Goal: Task Accomplishment & Management: Use online tool/utility

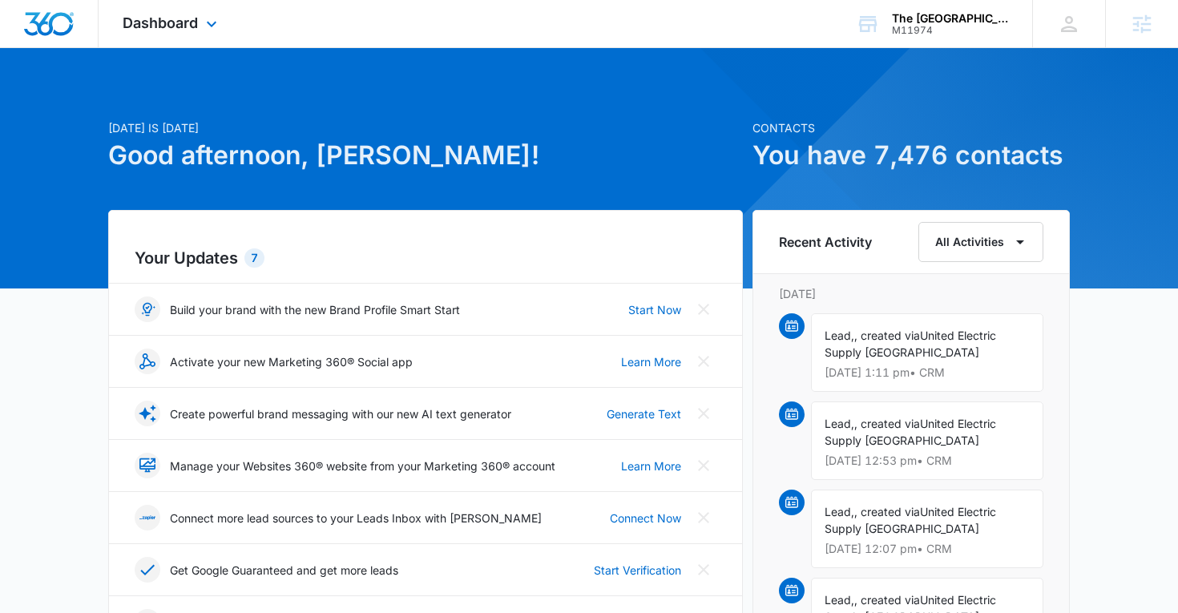
click at [151, 8] on div "Dashboard Apps Reputation Websites Forms CRM Email Social Shop Content Ads Inte…" at bounding box center [172, 23] width 147 height 47
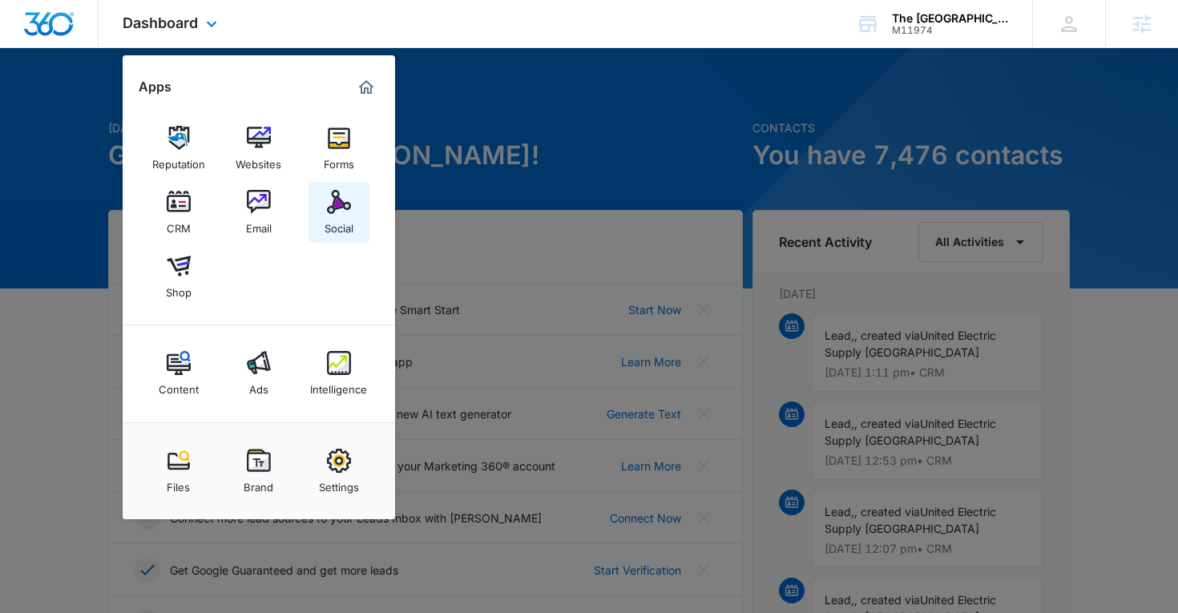
click at [348, 218] on div "Social" at bounding box center [339, 224] width 29 height 21
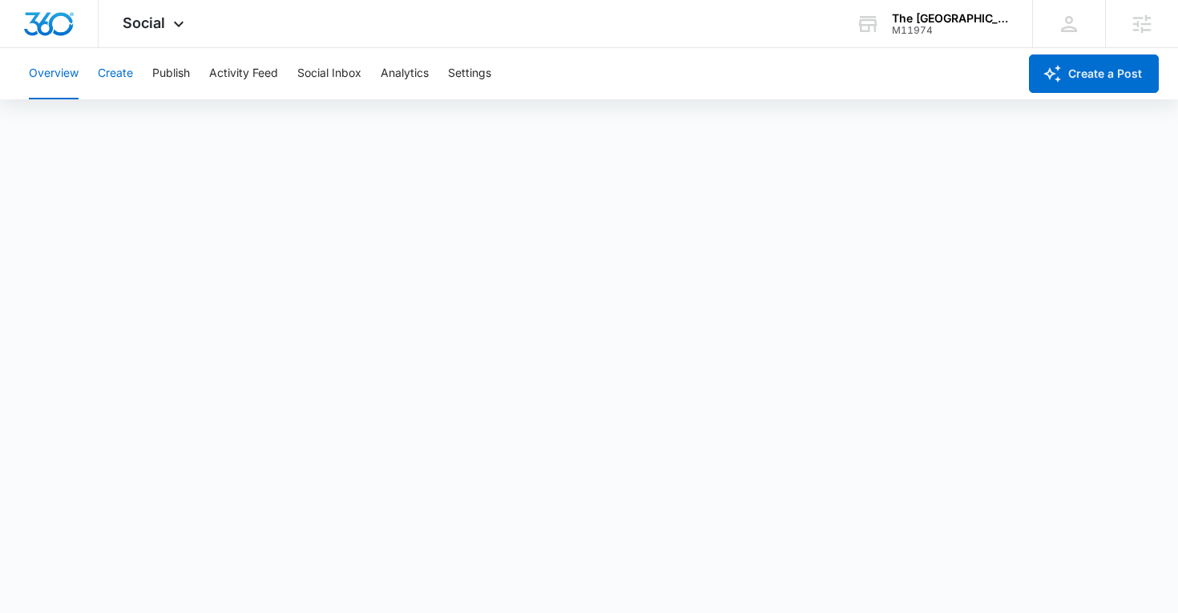
click at [127, 78] on button "Create" at bounding box center [115, 73] width 35 height 51
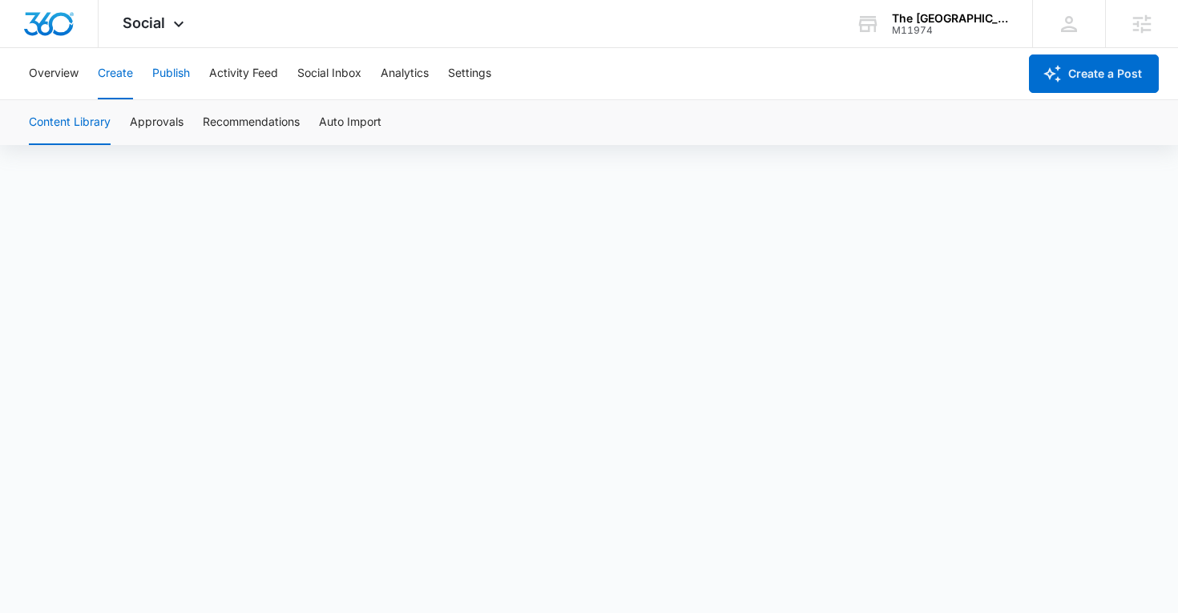
click at [162, 74] on button "Publish" at bounding box center [171, 73] width 38 height 51
click at [124, 67] on button "Create" at bounding box center [115, 73] width 35 height 51
click at [154, 126] on button "Approvals" at bounding box center [157, 122] width 54 height 45
